Goal: Task Accomplishment & Management: Manage account settings

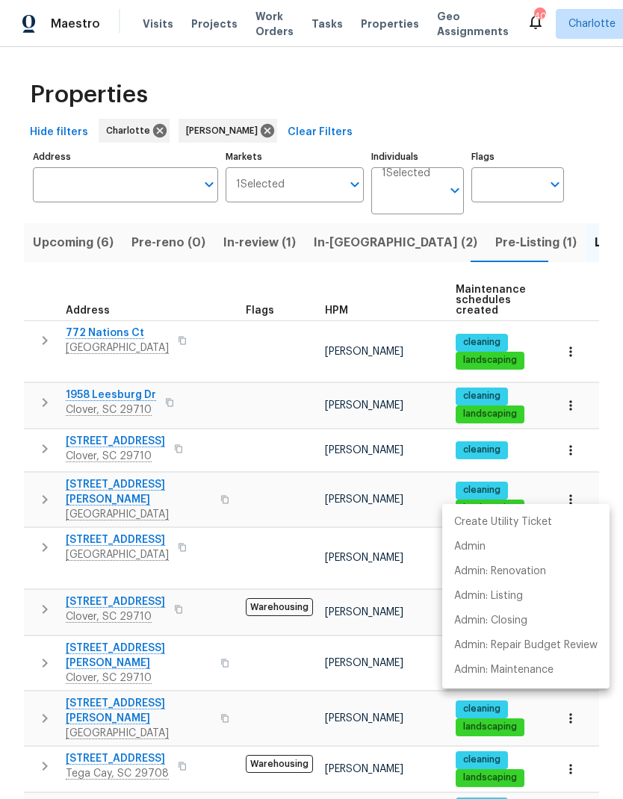
scroll to position [276, 0]
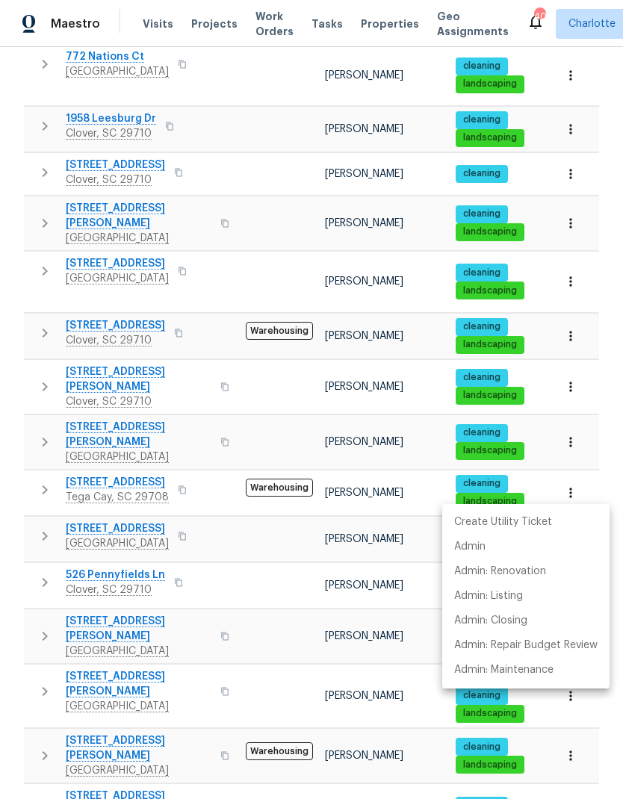
click at [296, 560] on div at bounding box center [311, 399] width 623 height 799
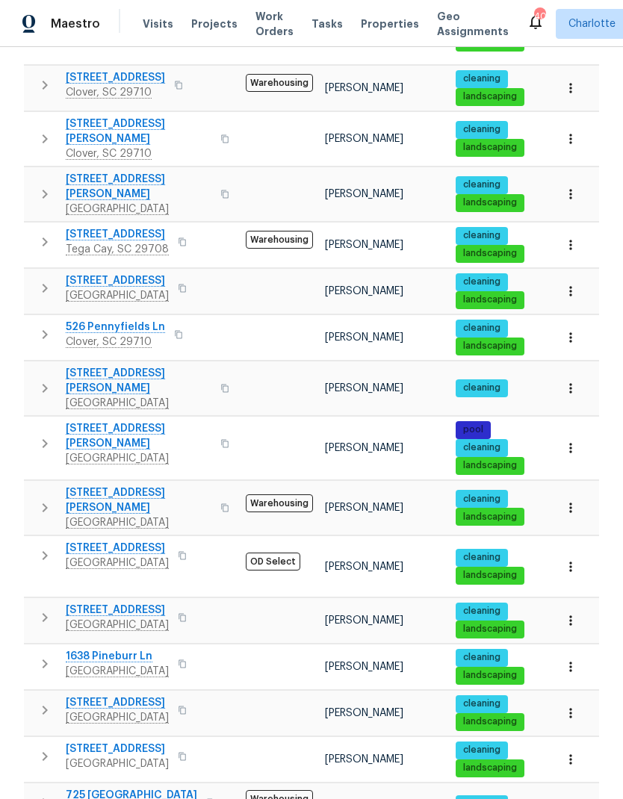
scroll to position [542, 0]
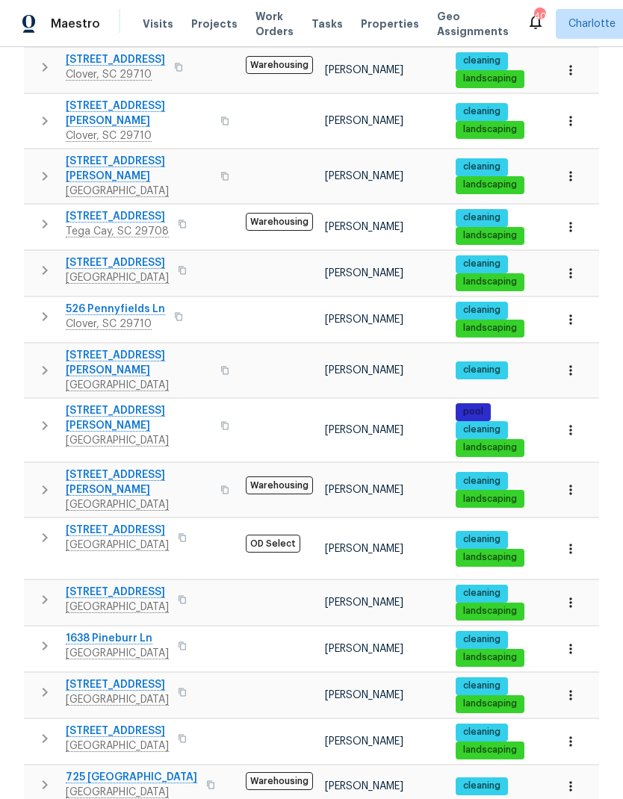
click at [50, 730] on icon "button" at bounding box center [45, 739] width 18 height 18
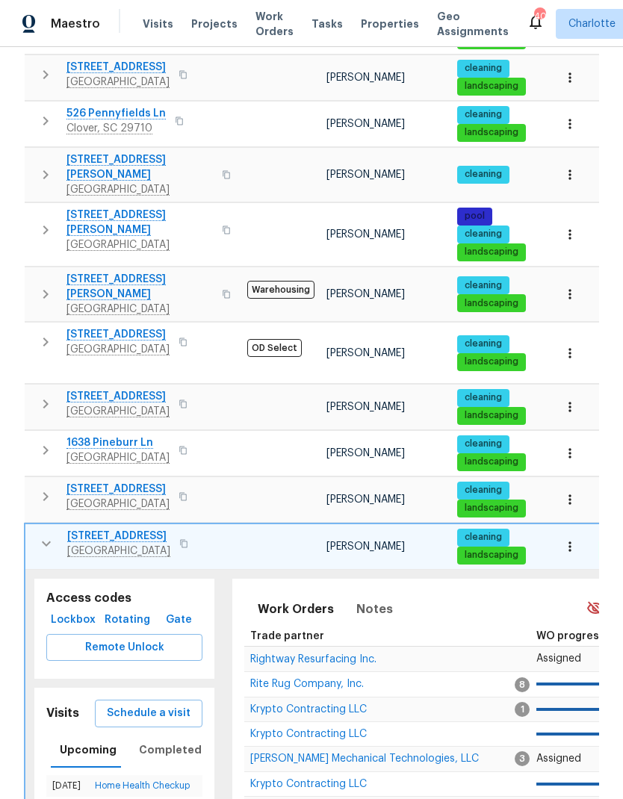
scroll to position [757, 0]
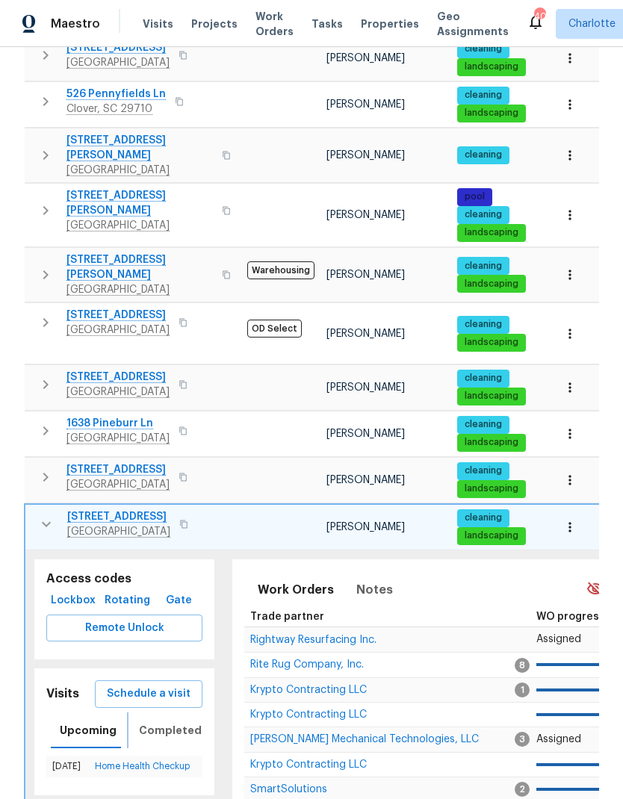
click at [178, 721] on span "Completed" at bounding box center [170, 730] width 63 height 19
click at [75, 721] on span "Upcoming" at bounding box center [88, 730] width 57 height 19
click at [179, 712] on button "Completed" at bounding box center [170, 730] width 81 height 36
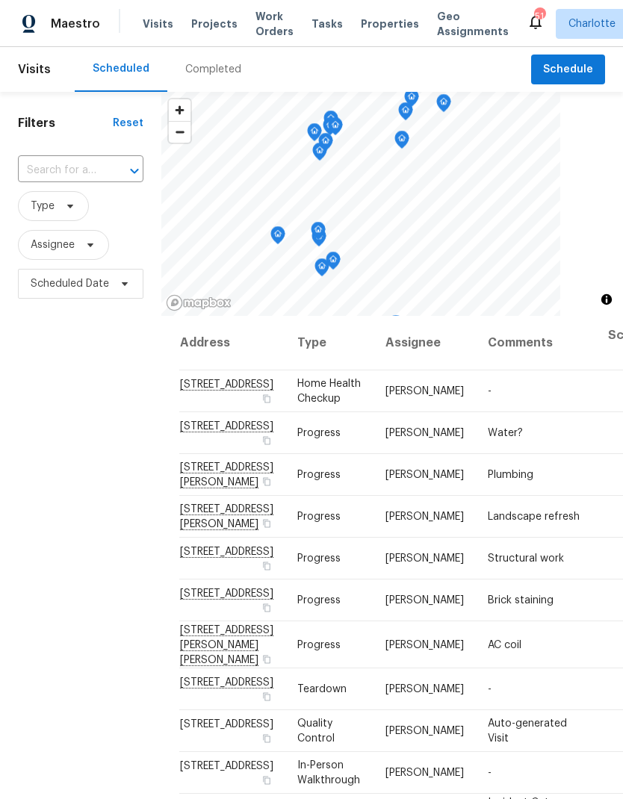
click at [72, 176] on input "text" at bounding box center [60, 170] width 84 height 23
type input "1411 sw"
click at [68, 217] on li "[STREET_ADDRESS]" at bounding box center [79, 205] width 125 height 25
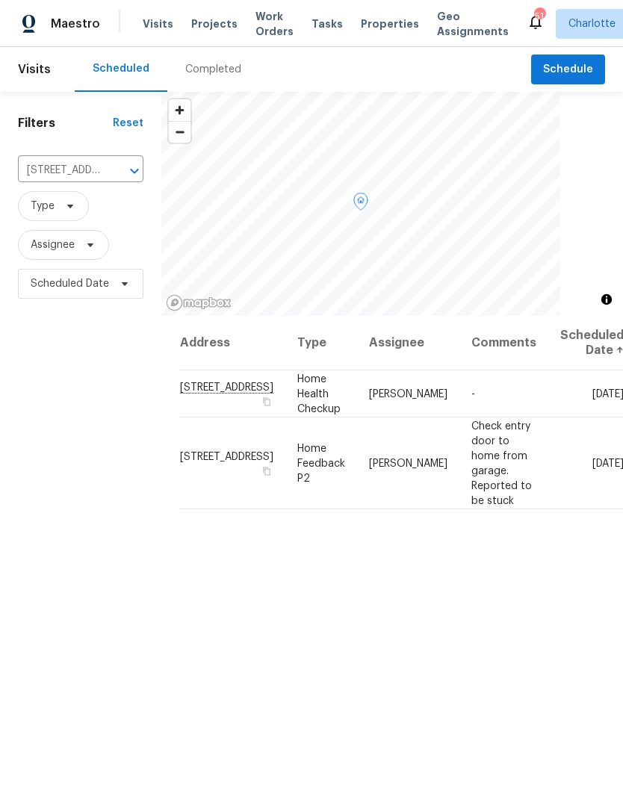
click at [0, 0] on icon at bounding box center [0, 0] width 0 height 0
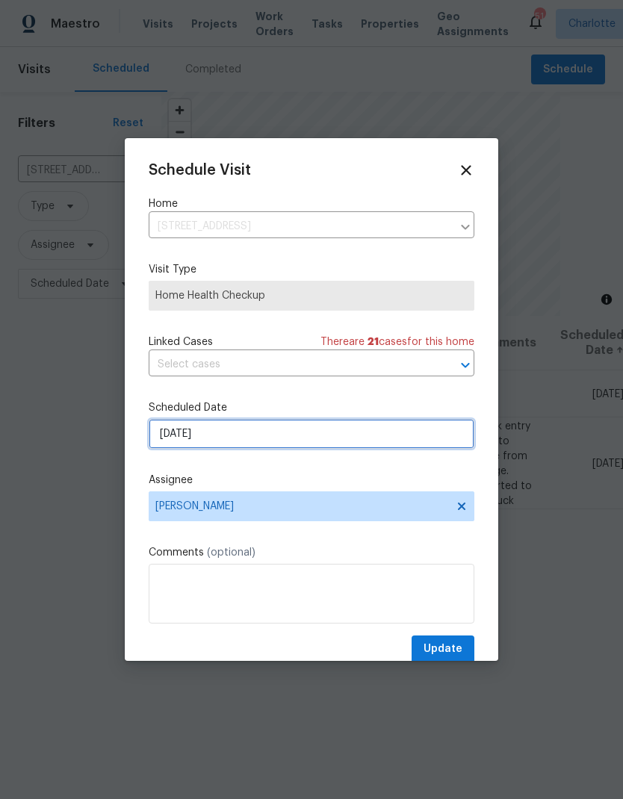
click at [341, 444] on input "[DATE]" at bounding box center [312, 434] width 326 height 30
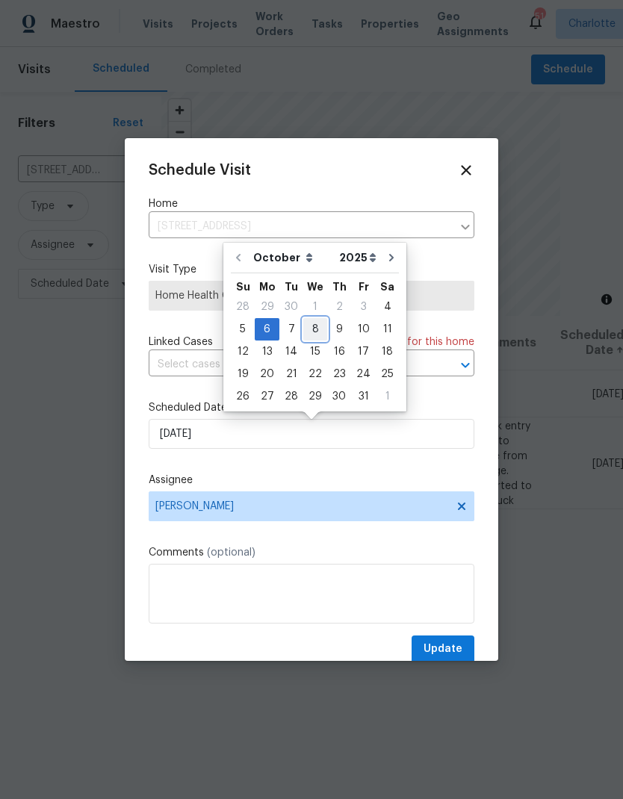
click at [321, 329] on div "8" at bounding box center [315, 329] width 24 height 21
type input "[DATE]"
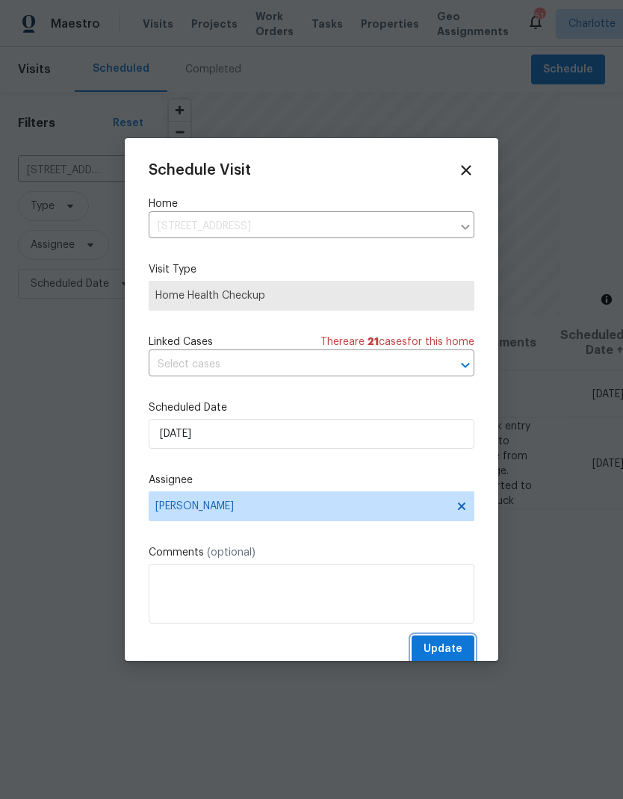
click at [440, 645] on span "Update" at bounding box center [442, 649] width 39 height 19
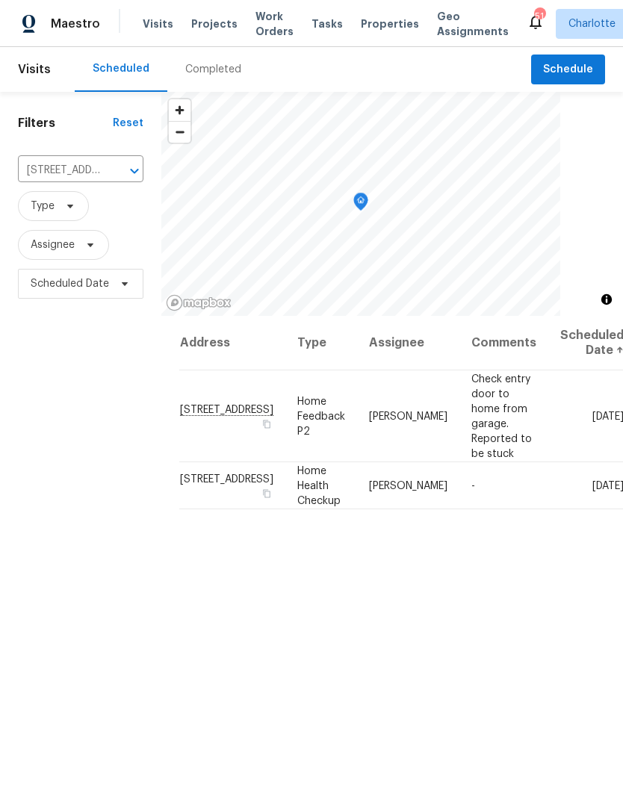
click at [114, 173] on icon "Clear" at bounding box center [115, 171] width 9 height 9
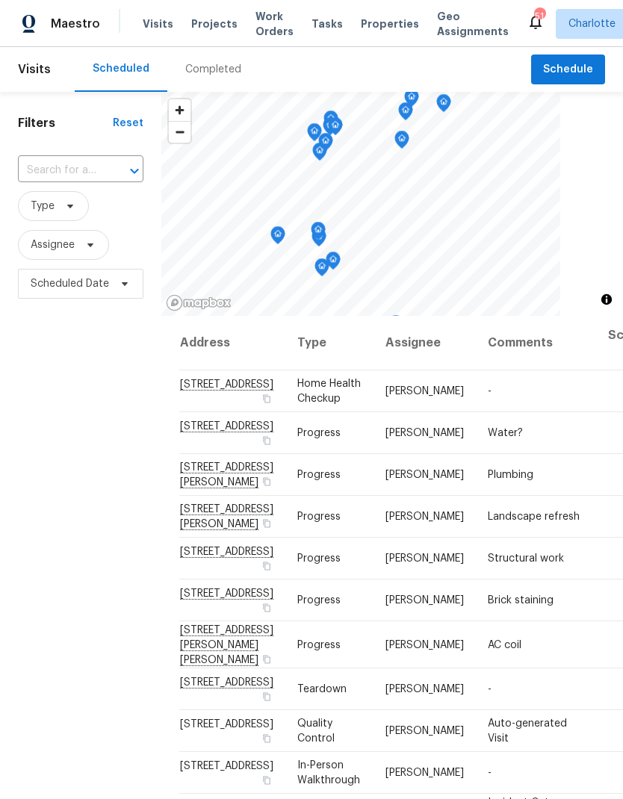
click at [41, 172] on input "text" at bounding box center [60, 170] width 84 height 23
type input "745 [PERSON_NAME]"
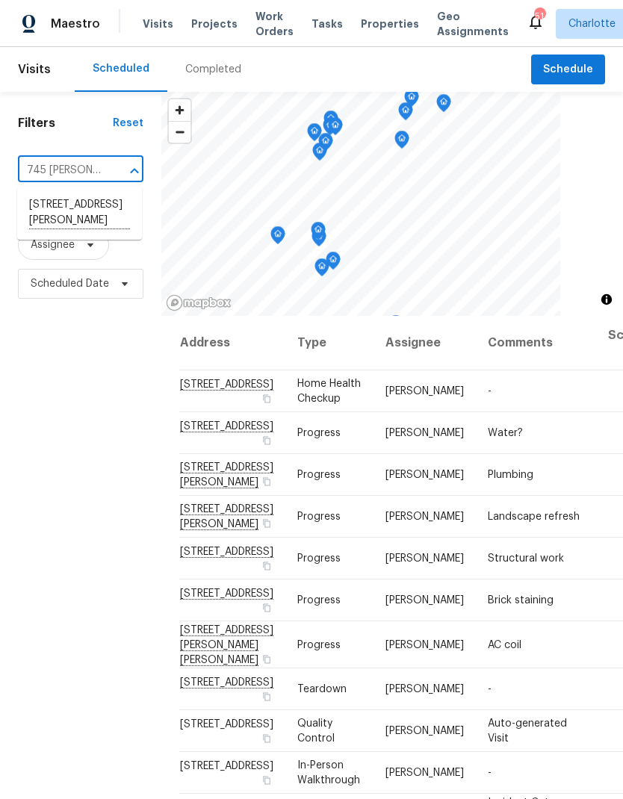
click at [58, 217] on li "[STREET_ADDRESS][PERSON_NAME]" at bounding box center [79, 213] width 125 height 41
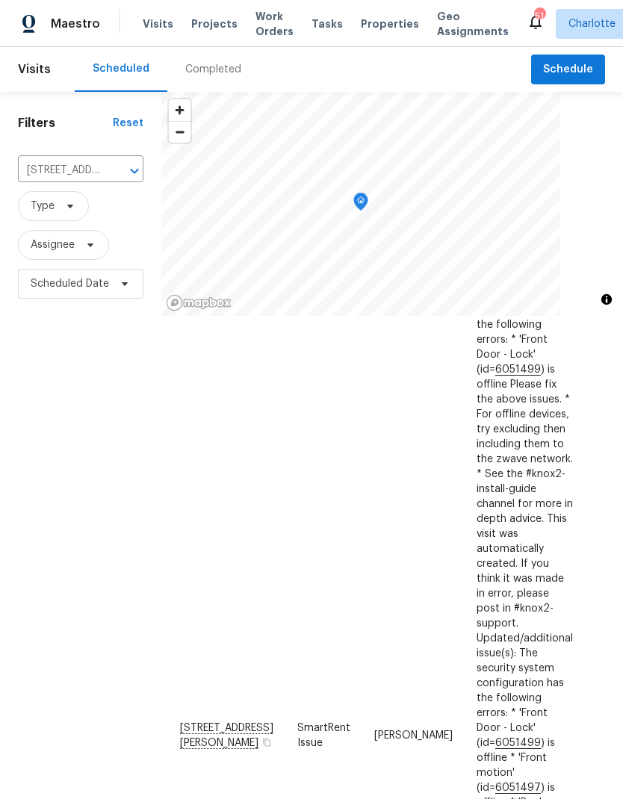
scroll to position [99, 0]
click at [0, 0] on icon at bounding box center [0, 0] width 0 height 0
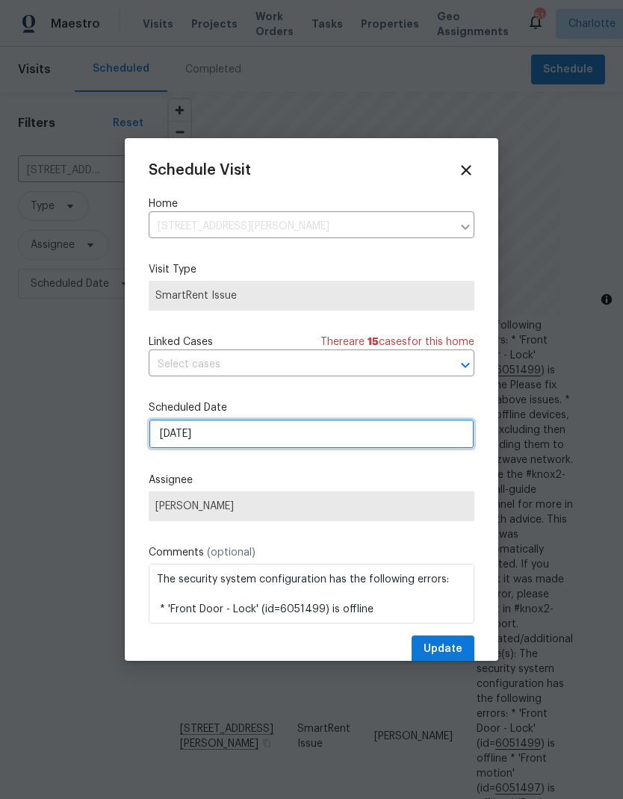
click at [347, 444] on input "[DATE]" at bounding box center [312, 434] width 326 height 30
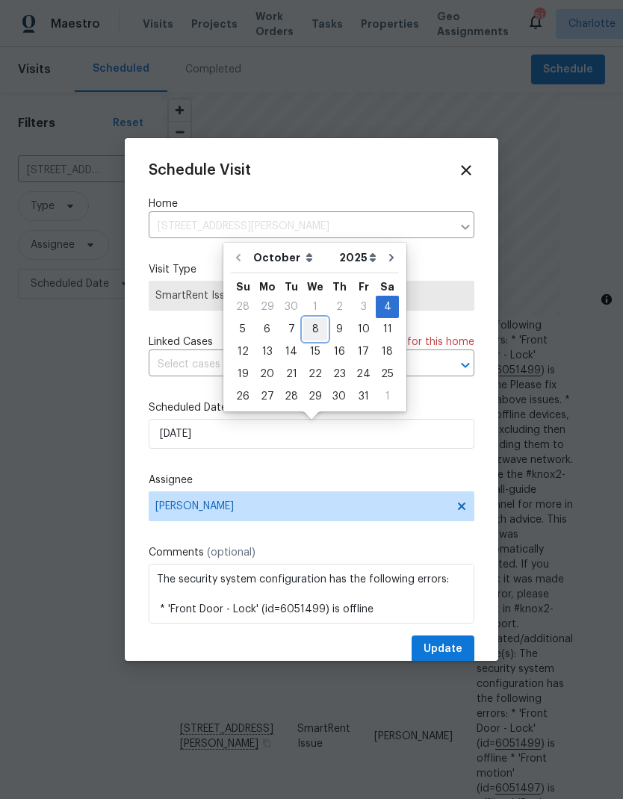
click at [315, 335] on div "8" at bounding box center [315, 329] width 24 height 21
type input "[DATE]"
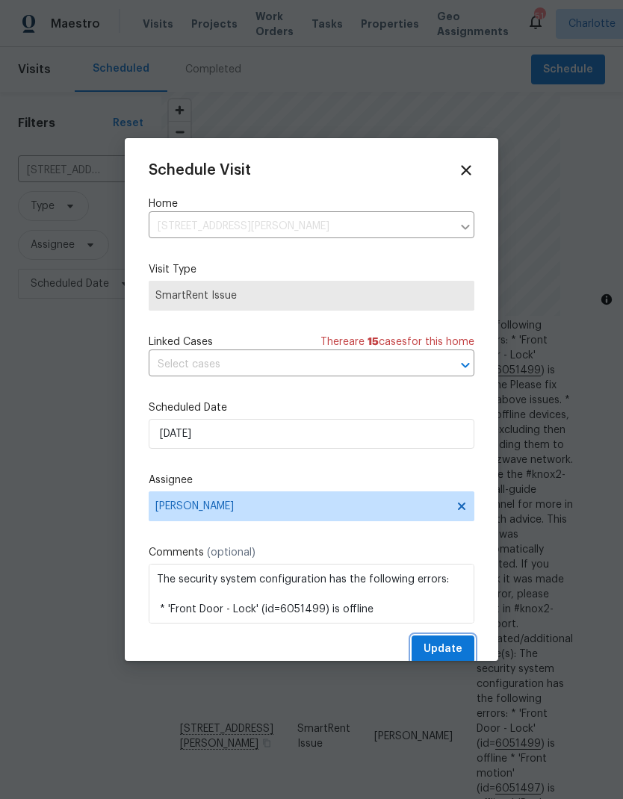
click at [449, 659] on span "Update" at bounding box center [442, 649] width 39 height 19
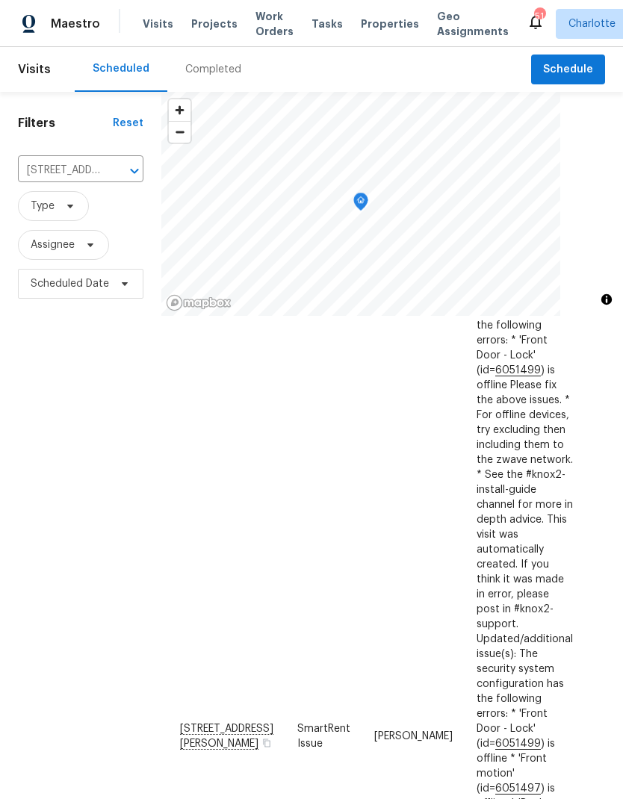
click at [114, 173] on icon "Clear" at bounding box center [115, 171] width 9 height 9
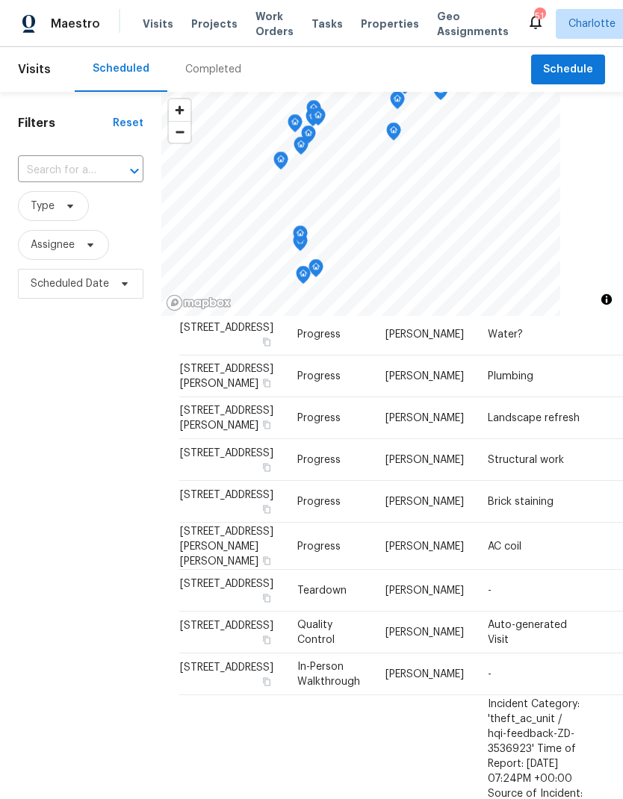
click at [99, 175] on input "text" at bounding box center [60, 170] width 84 height 23
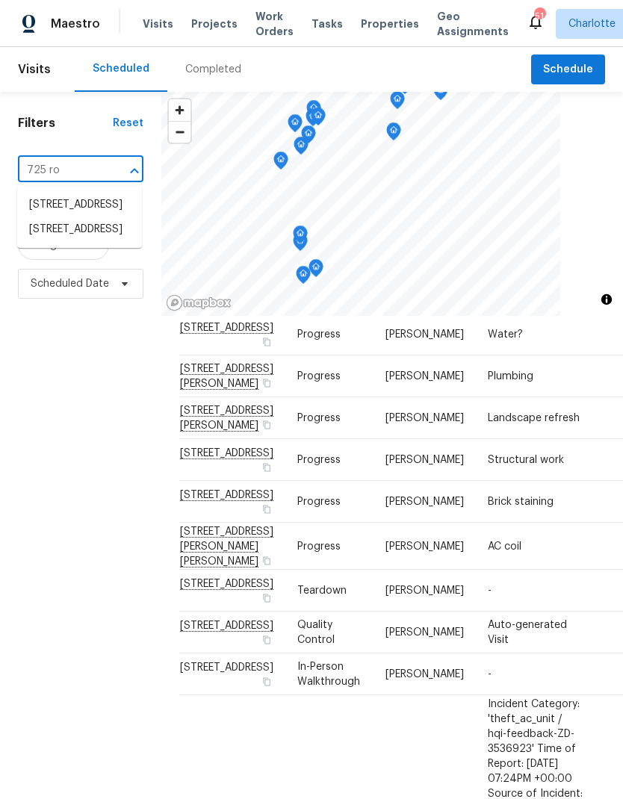
type input "725 roc"
click at [102, 211] on li "[STREET_ADDRESS]" at bounding box center [79, 205] width 125 height 25
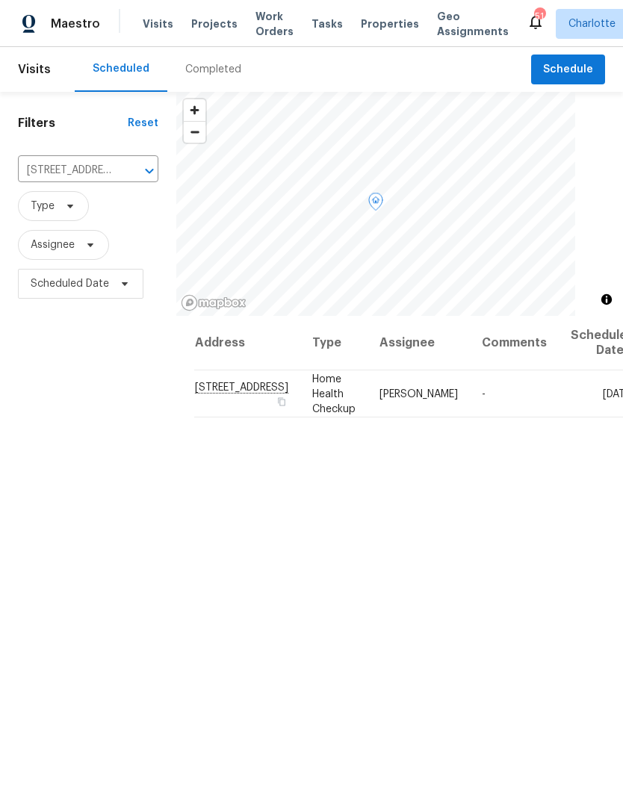
click at [0, 0] on icon at bounding box center [0, 0] width 0 height 0
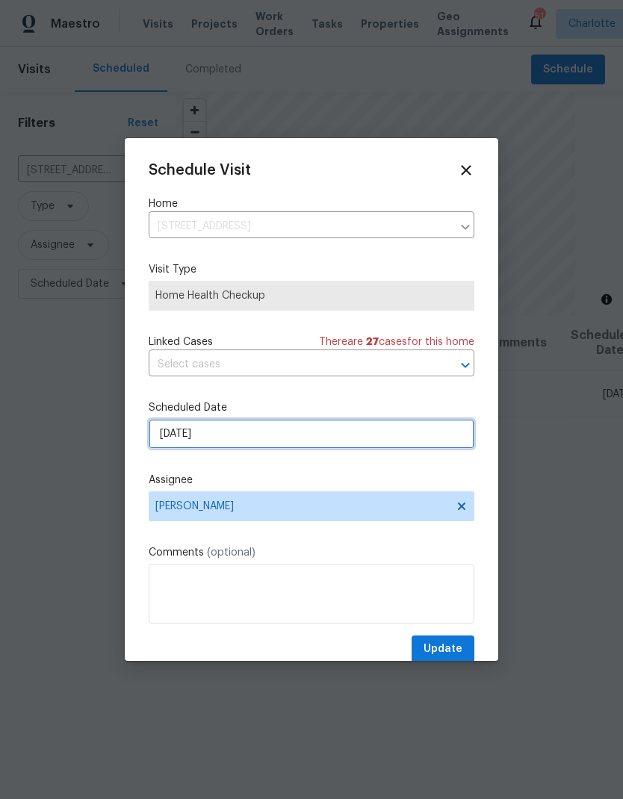
click at [288, 444] on input "[DATE]" at bounding box center [312, 434] width 326 height 30
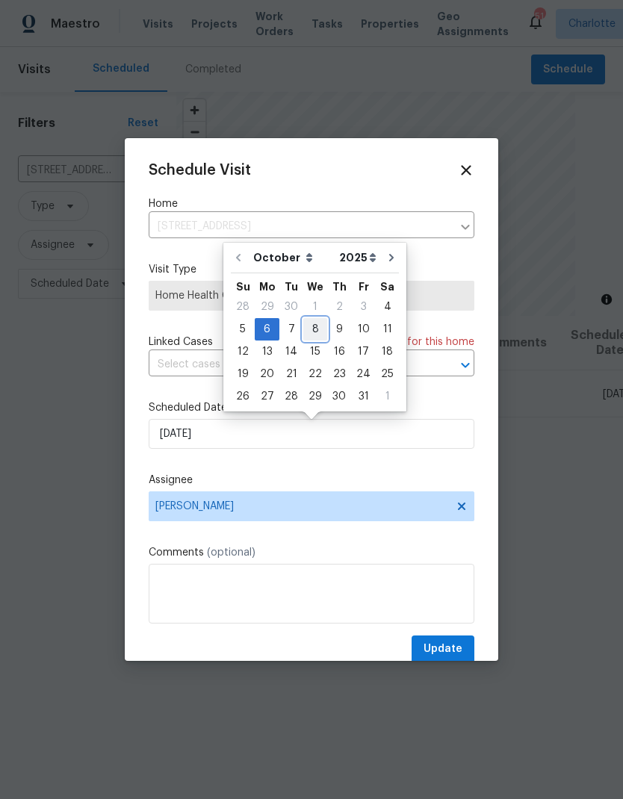
click at [320, 327] on div "8" at bounding box center [315, 329] width 24 height 21
type input "[DATE]"
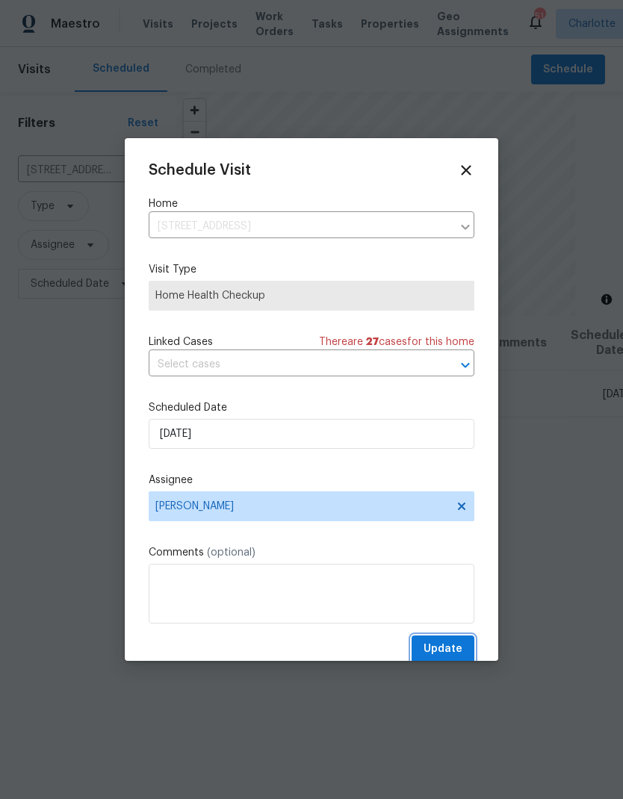
click at [450, 652] on span "Update" at bounding box center [442, 649] width 39 height 19
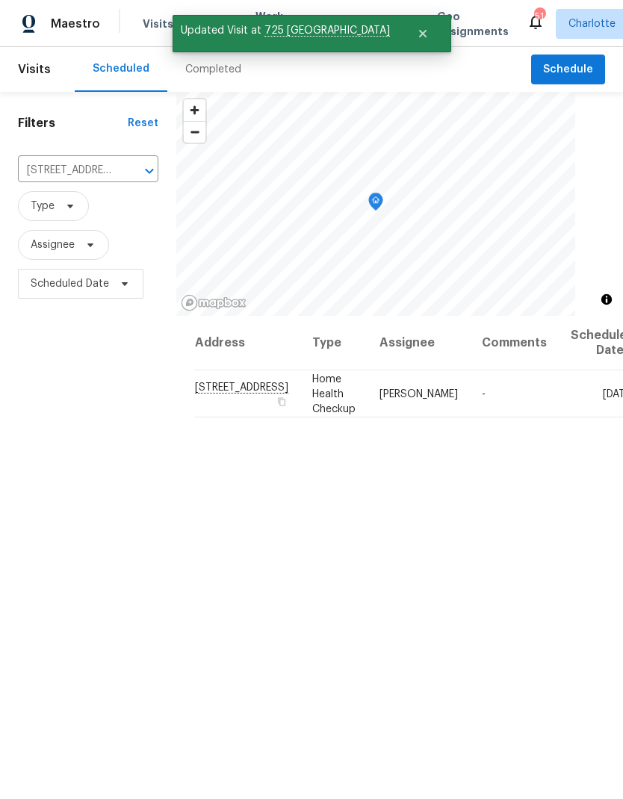
click at [125, 175] on icon "Clear" at bounding box center [129, 171] width 15 height 15
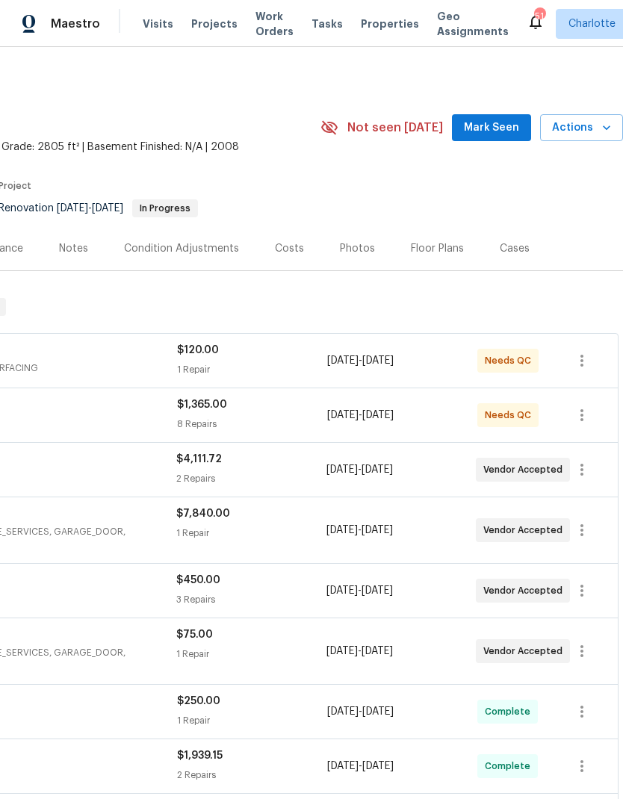
scroll to position [0, 221]
click at [505, 135] on span "Mark Seen" at bounding box center [491, 128] width 55 height 19
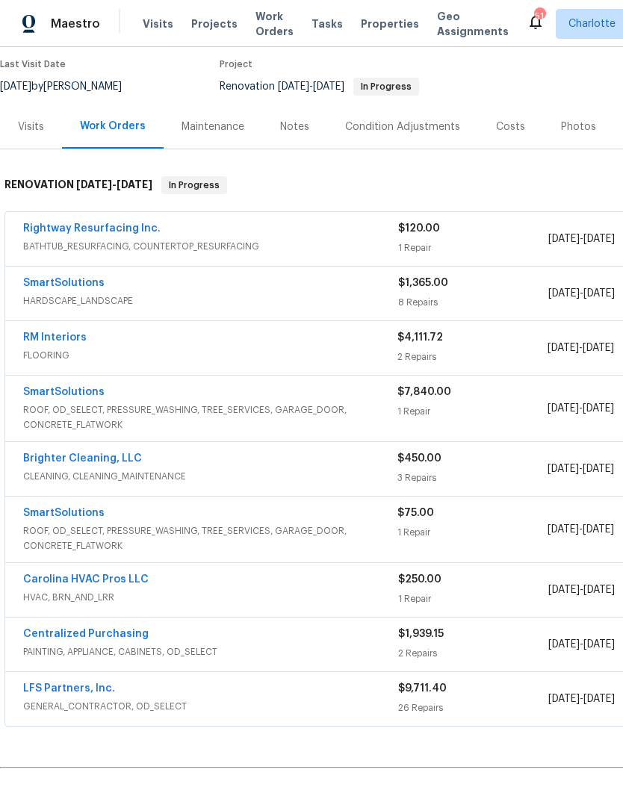
scroll to position [122, 0]
click at [66, 340] on link "RM Interiors" at bounding box center [54, 337] width 63 height 10
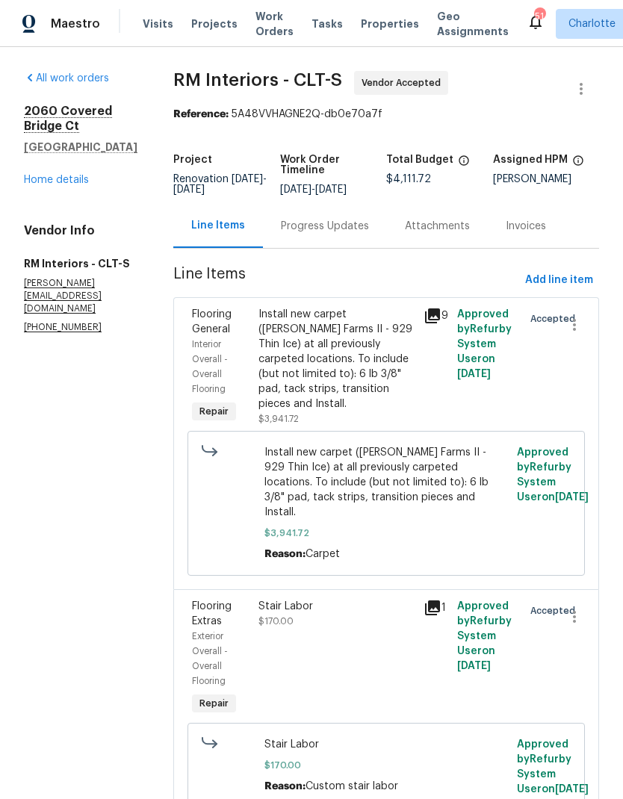
click at [347, 245] on div "Progress Updates" at bounding box center [325, 226] width 124 height 44
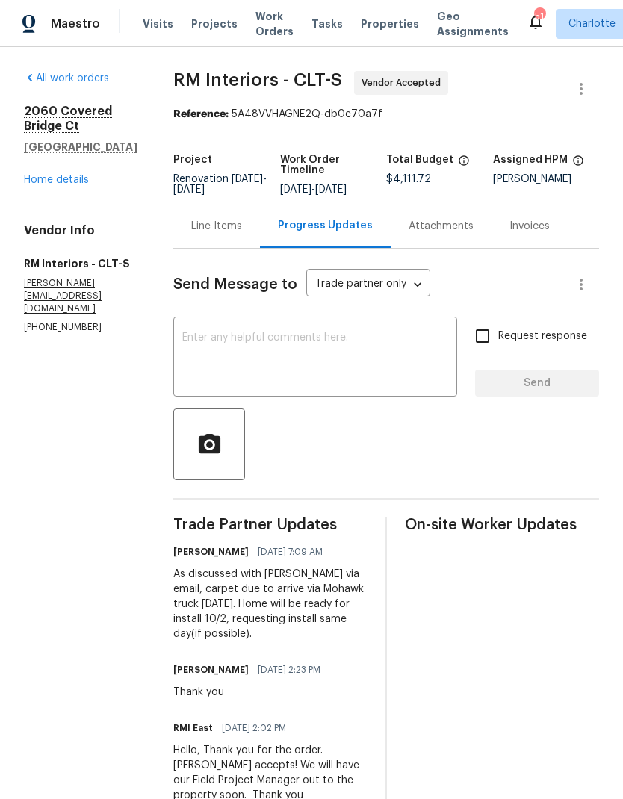
click at [401, 365] on textarea at bounding box center [315, 358] width 266 height 52
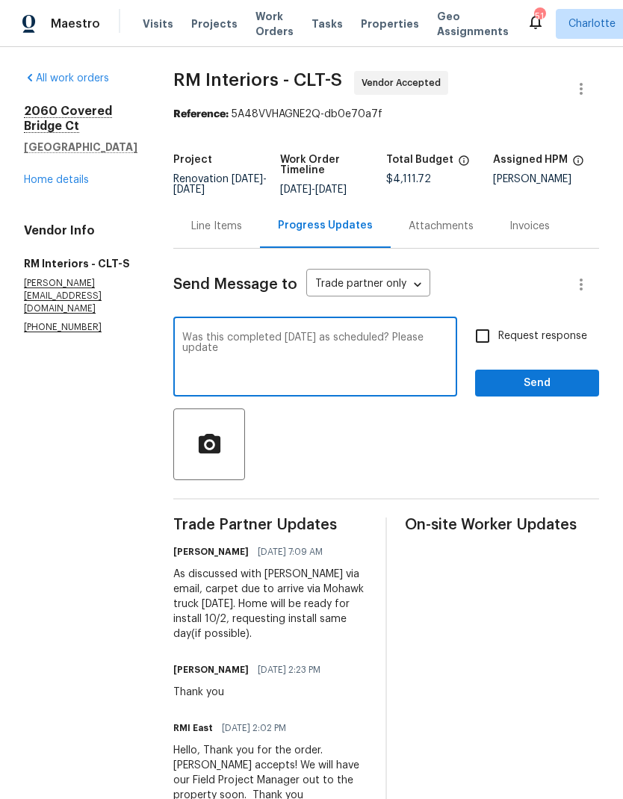
type textarea "Was this completed yesterday as scheduled? Please update"
click at [488, 345] on input "Request response" at bounding box center [482, 335] width 31 height 31
checkbox input "true"
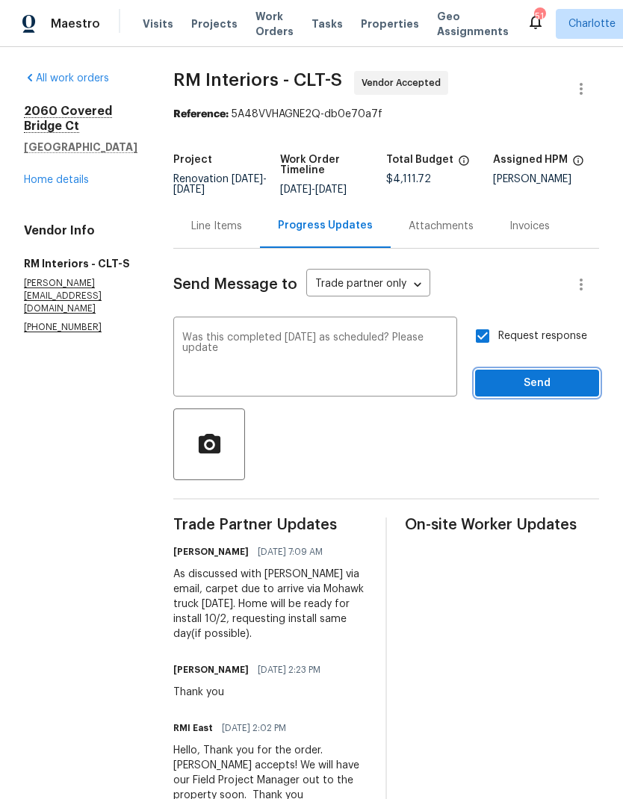
click at [544, 390] on span "Send" at bounding box center [537, 383] width 100 height 19
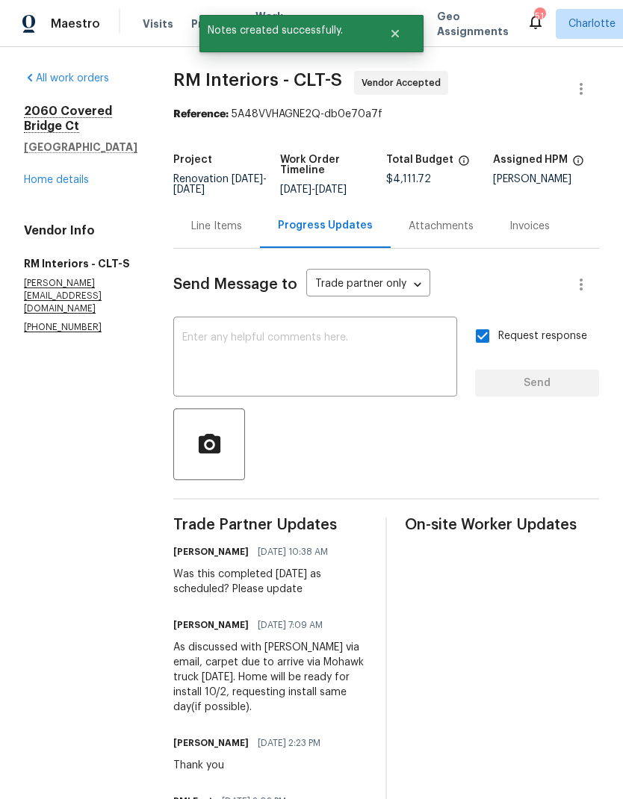
click at [43, 178] on link "Home details" at bounding box center [56, 180] width 65 height 10
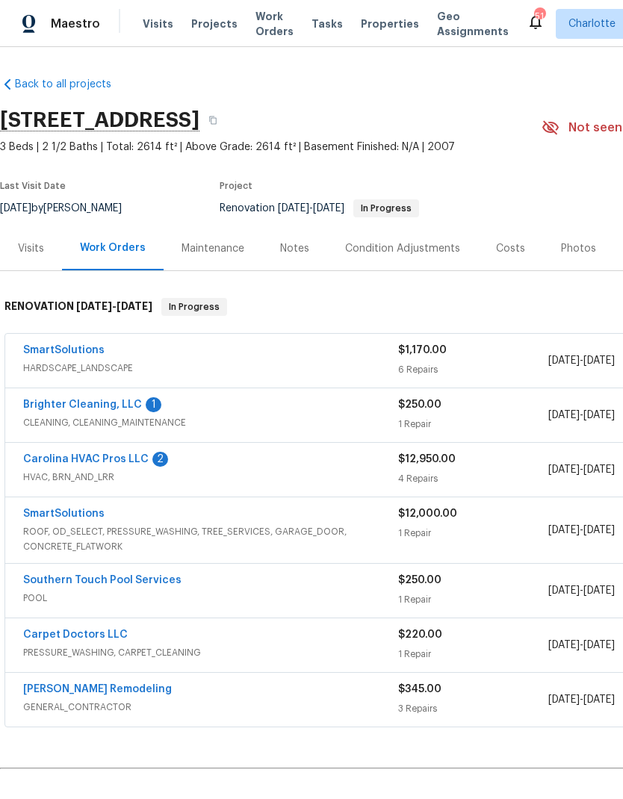
click at [107, 406] on link "Brighter Cleaning, LLC" at bounding box center [82, 405] width 119 height 10
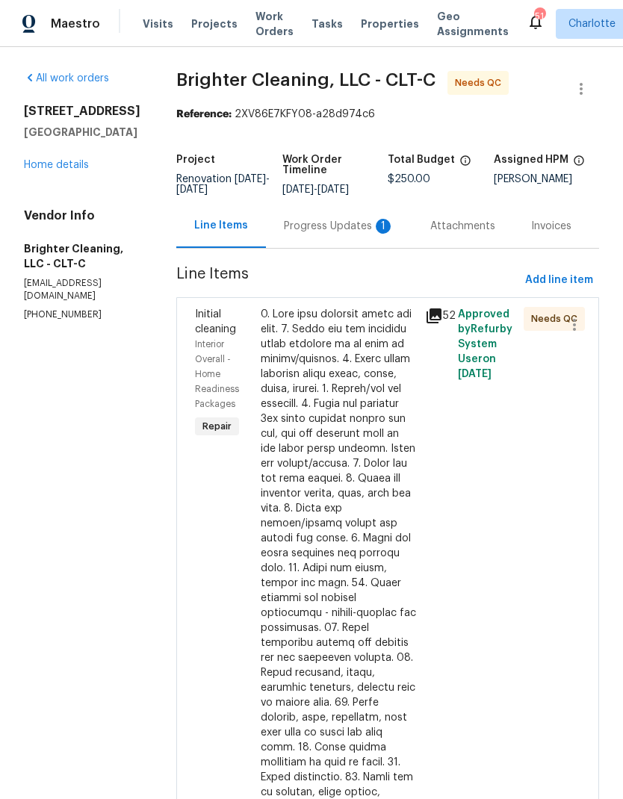
click at [348, 236] on div "Progress Updates 1" at bounding box center [339, 226] width 146 height 44
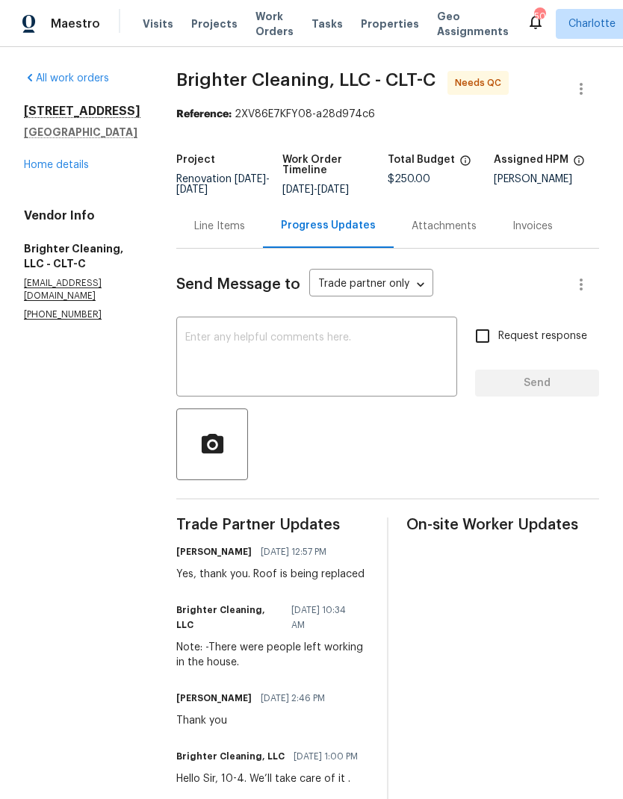
click at [28, 170] on link "Home details" at bounding box center [56, 165] width 65 height 10
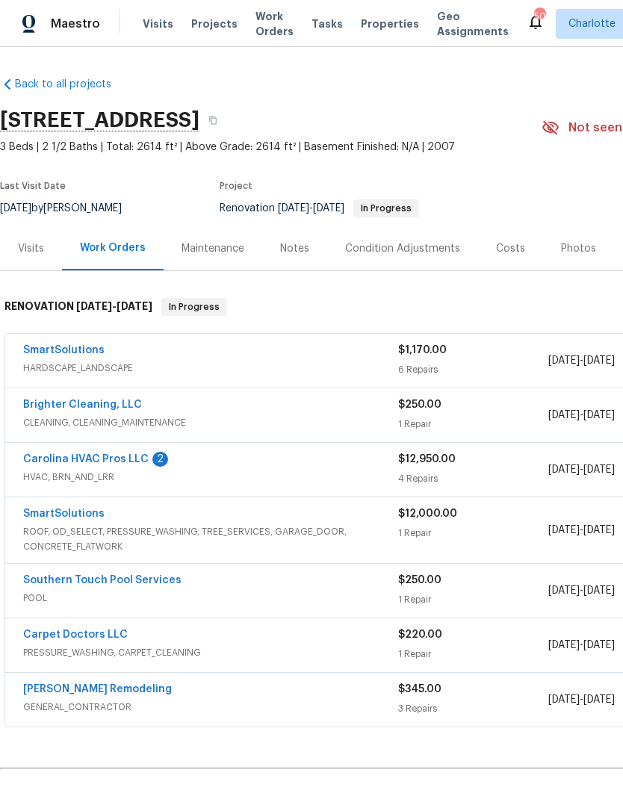
click at [75, 462] on link "Carolina HVAC Pros LLC" at bounding box center [85, 459] width 125 height 10
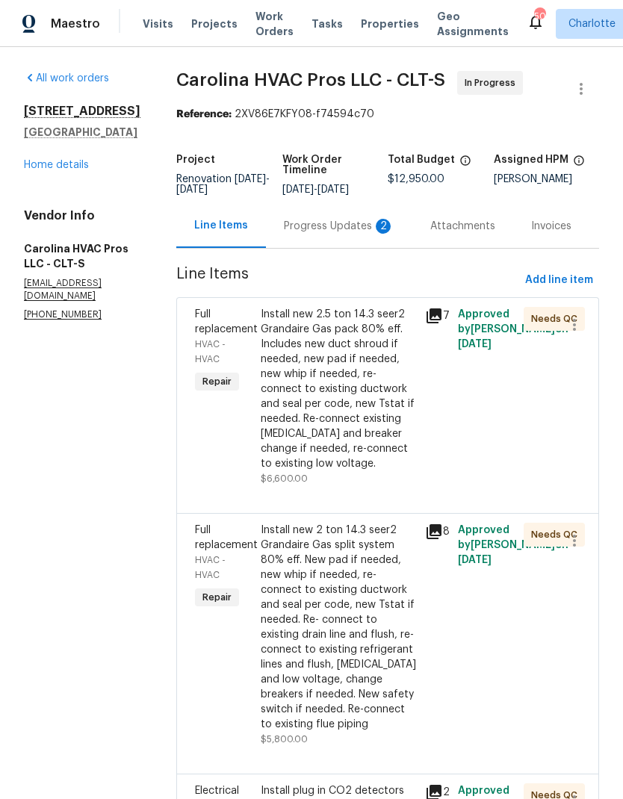
click at [331, 234] on div "Progress Updates 2" at bounding box center [339, 226] width 111 height 15
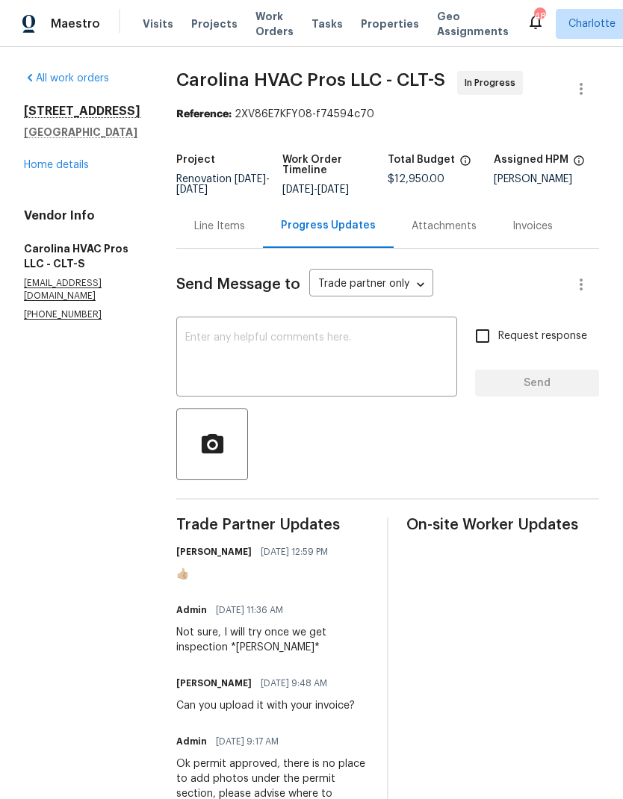
click at [234, 248] on div "Line Items" at bounding box center [219, 226] width 87 height 44
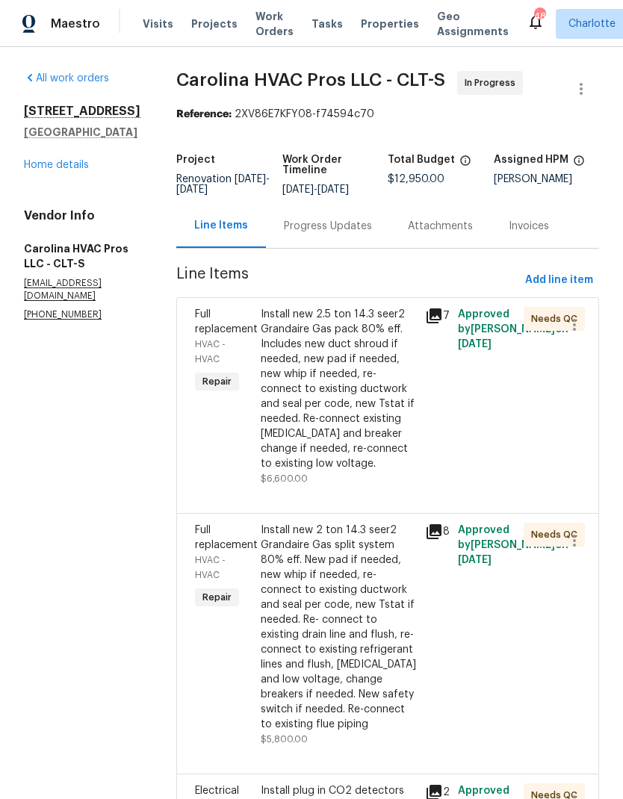
click at [27, 170] on link "Home details" at bounding box center [56, 165] width 65 height 10
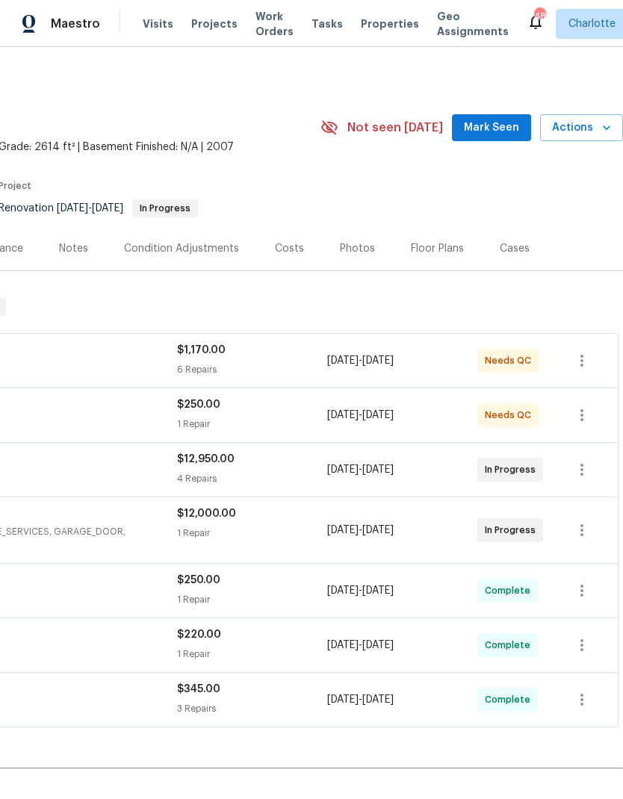
scroll to position [-1, 223]
click at [493, 134] on span "Mark Seen" at bounding box center [491, 128] width 55 height 19
